Goal: Transaction & Acquisition: Book appointment/travel/reservation

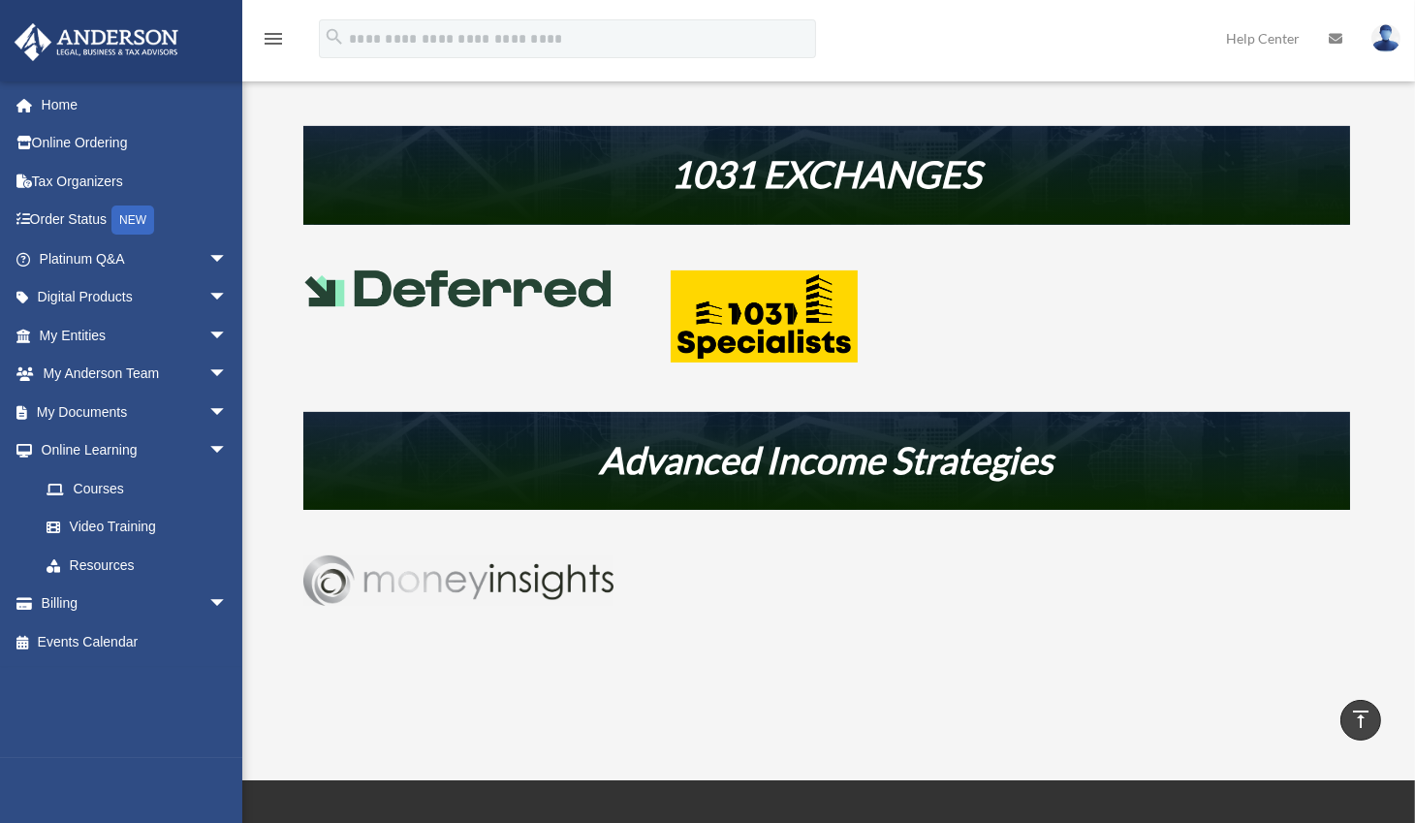
scroll to position [884, 0]
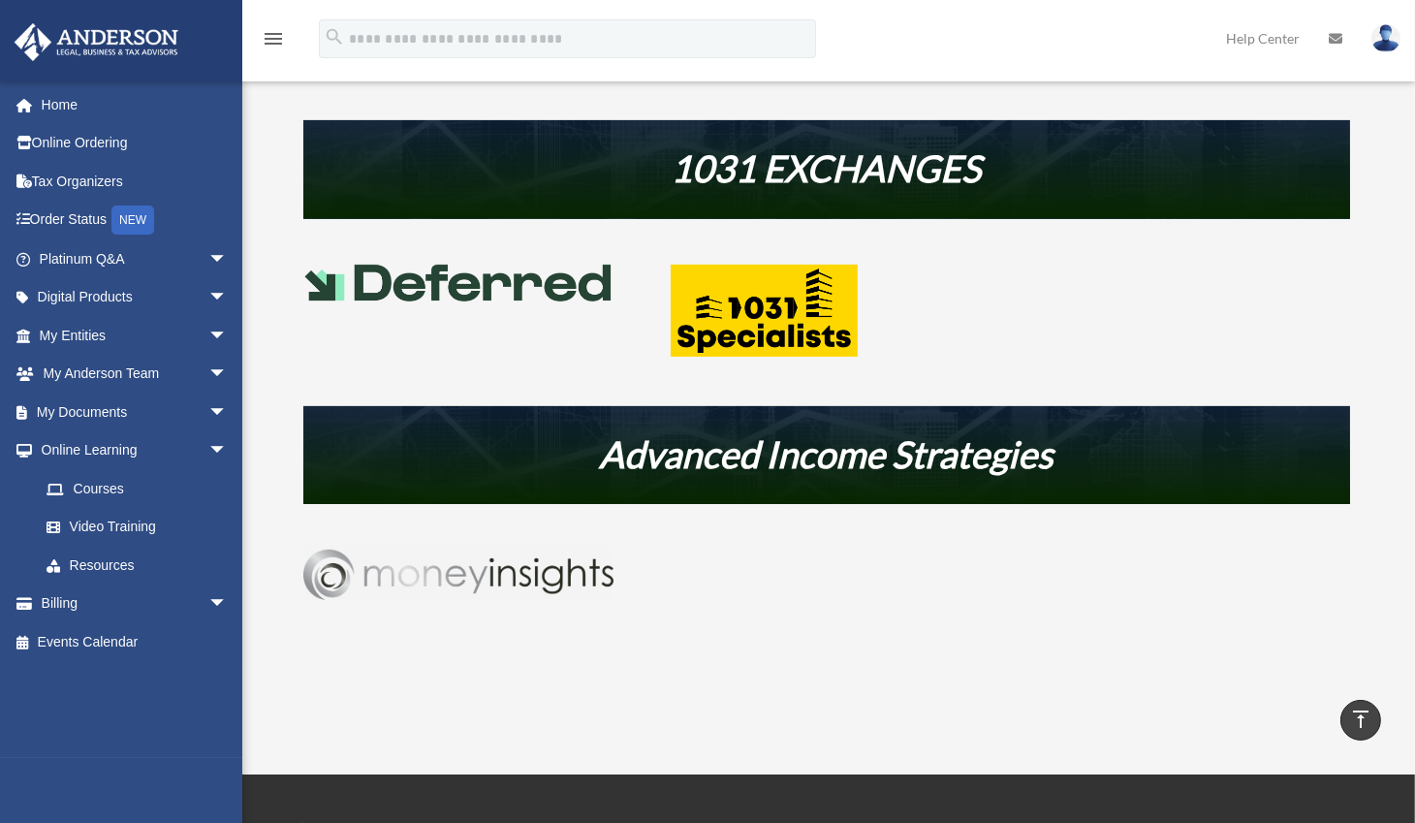
click at [461, 575] on img at bounding box center [458, 575] width 310 height 50
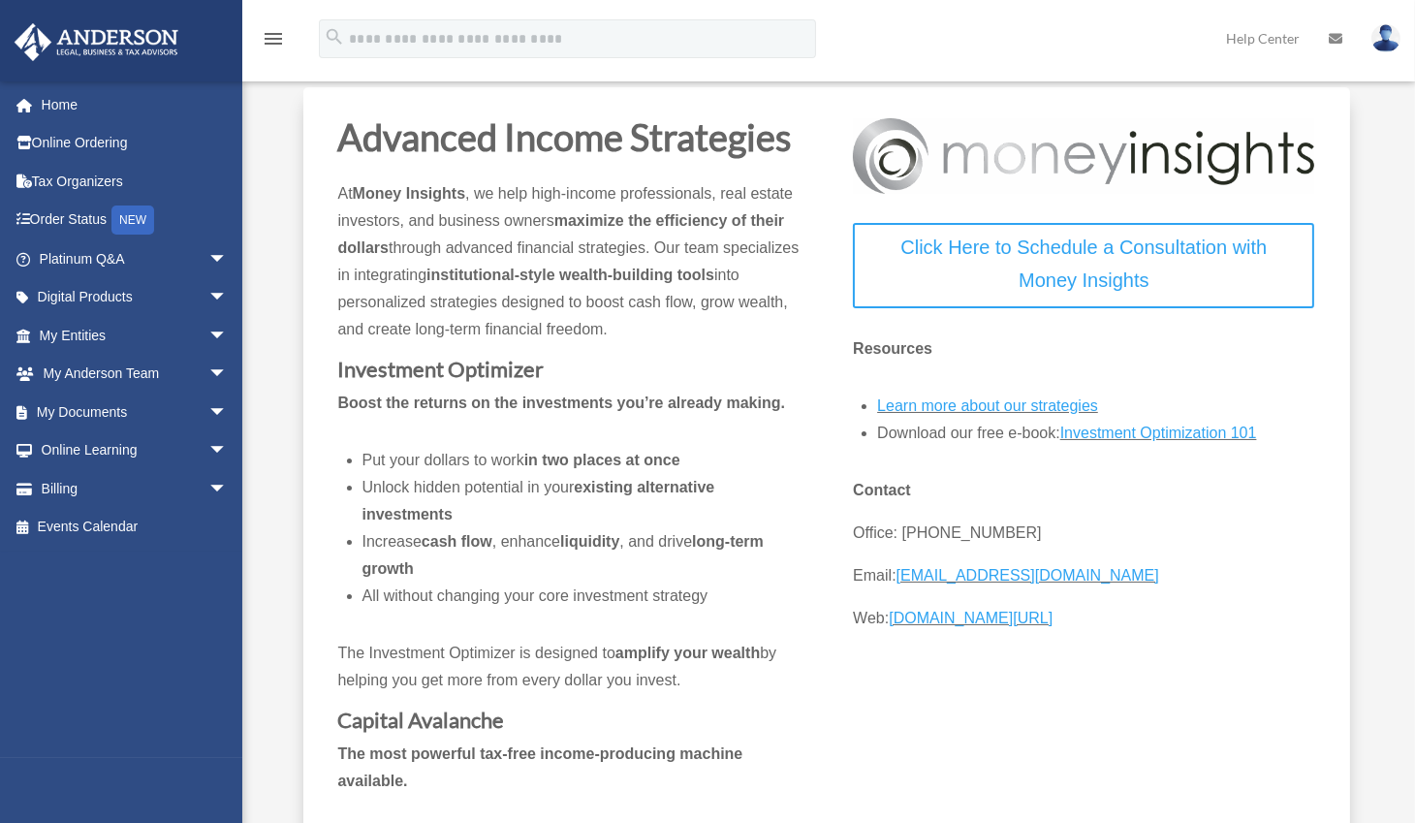
scroll to position [84, 0]
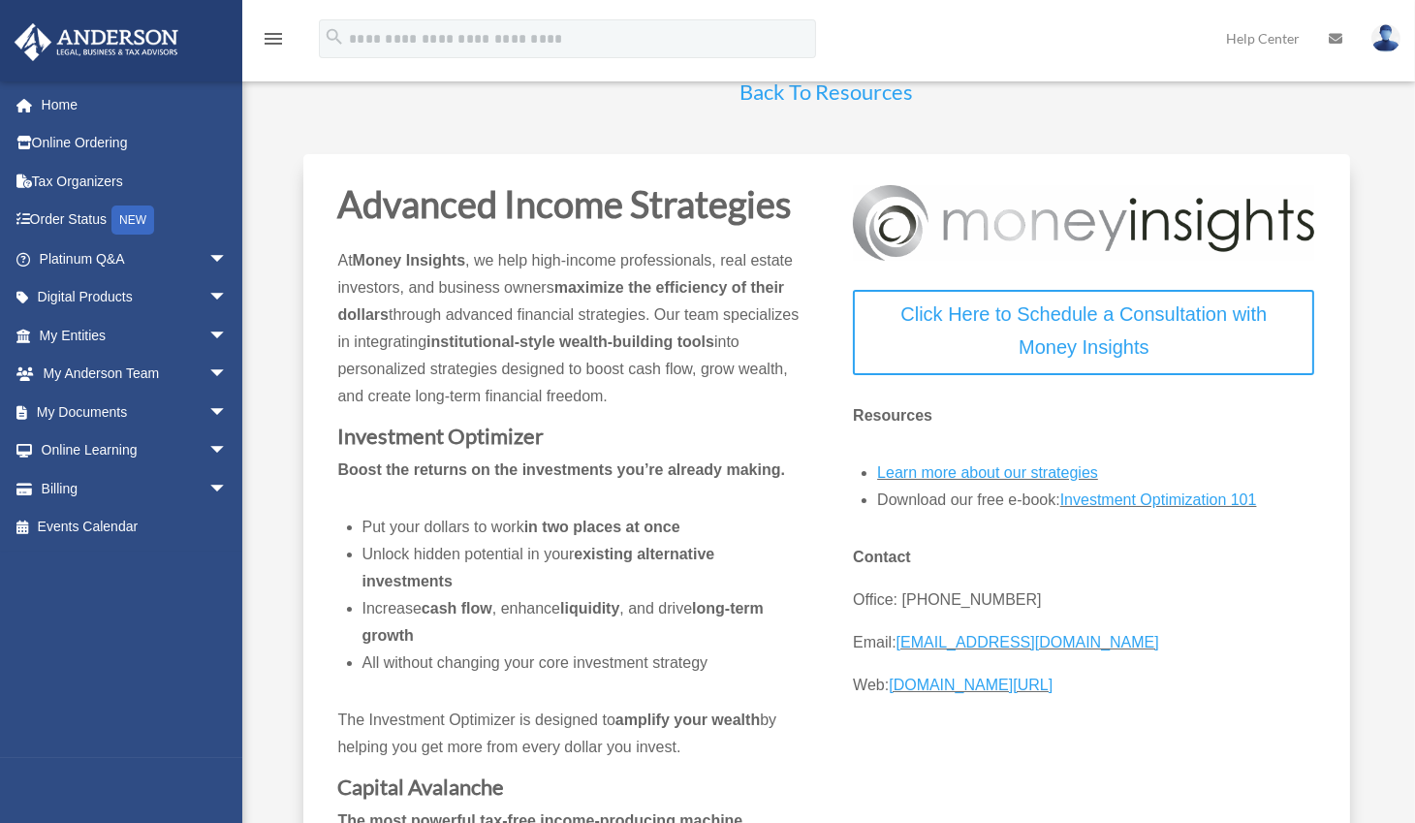
click at [1176, 500] on link "Investment Optimization 101" at bounding box center [1159, 505] width 197 height 26
click at [998, 473] on link "Learn more about our strategies" at bounding box center [987, 477] width 221 height 26
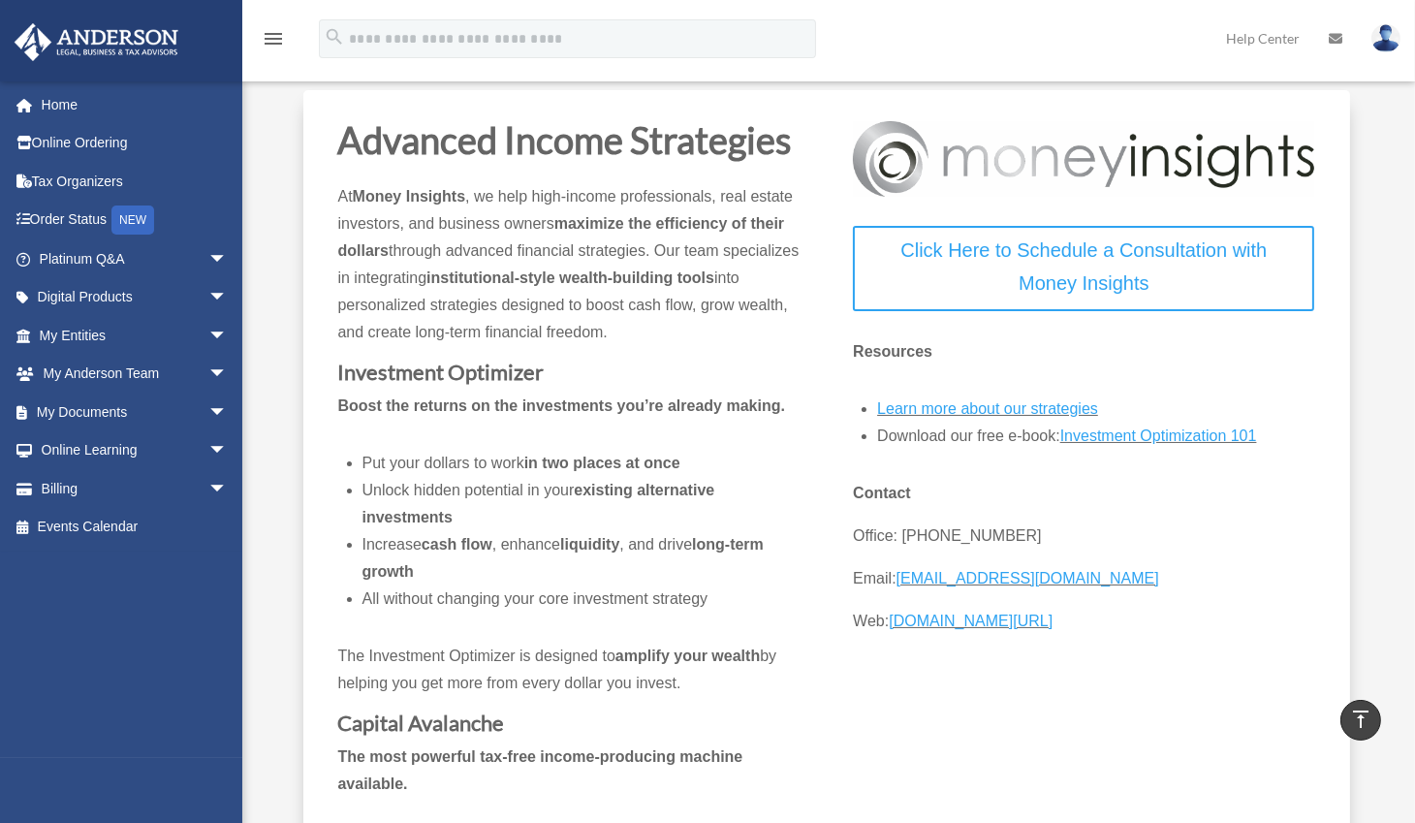
scroll to position [0, 0]
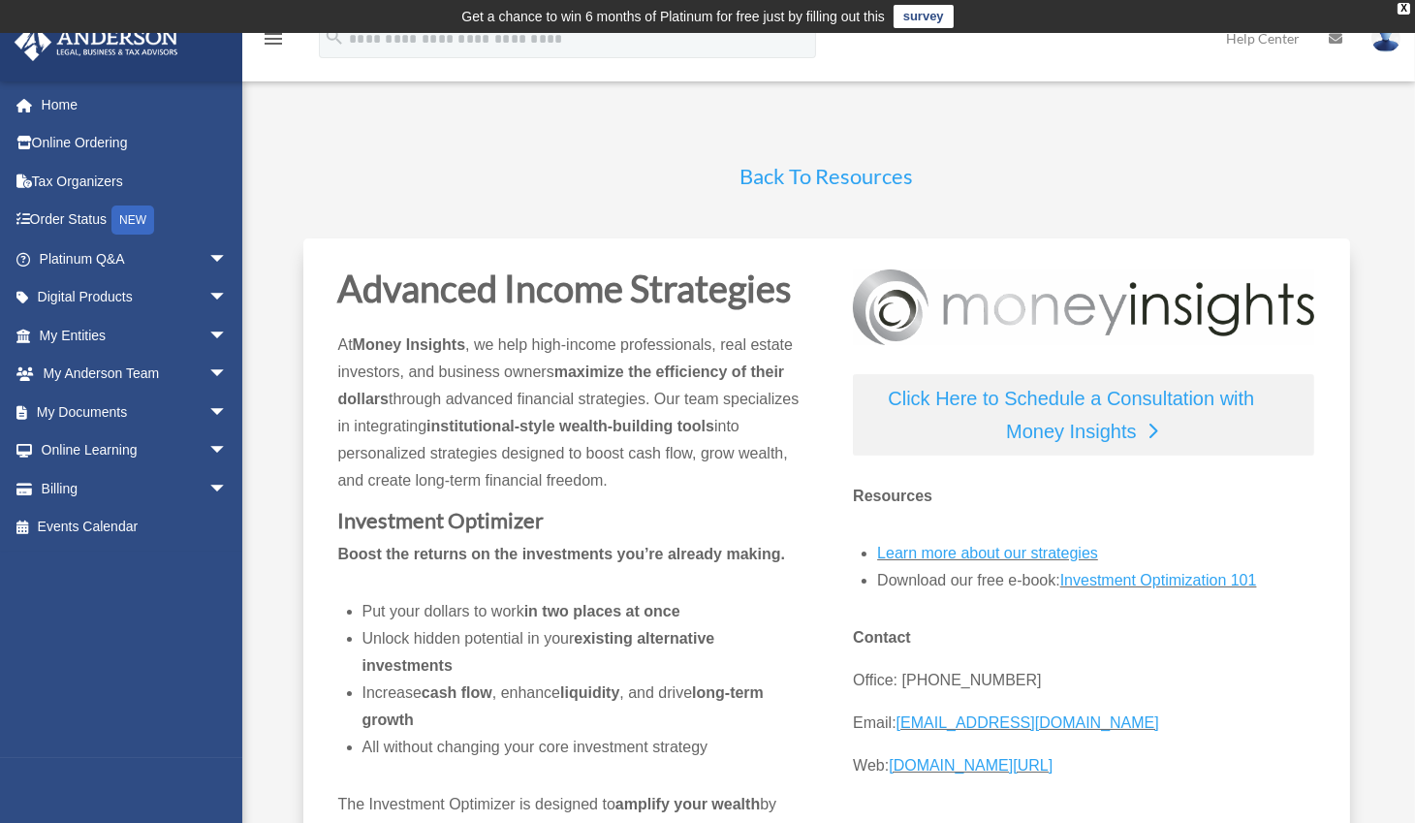
click at [1061, 398] on link "Click Here to Schedule a Consultation with Money Insights" at bounding box center [1083, 414] width 461 height 81
